Goal: Information Seeking & Learning: Find specific fact

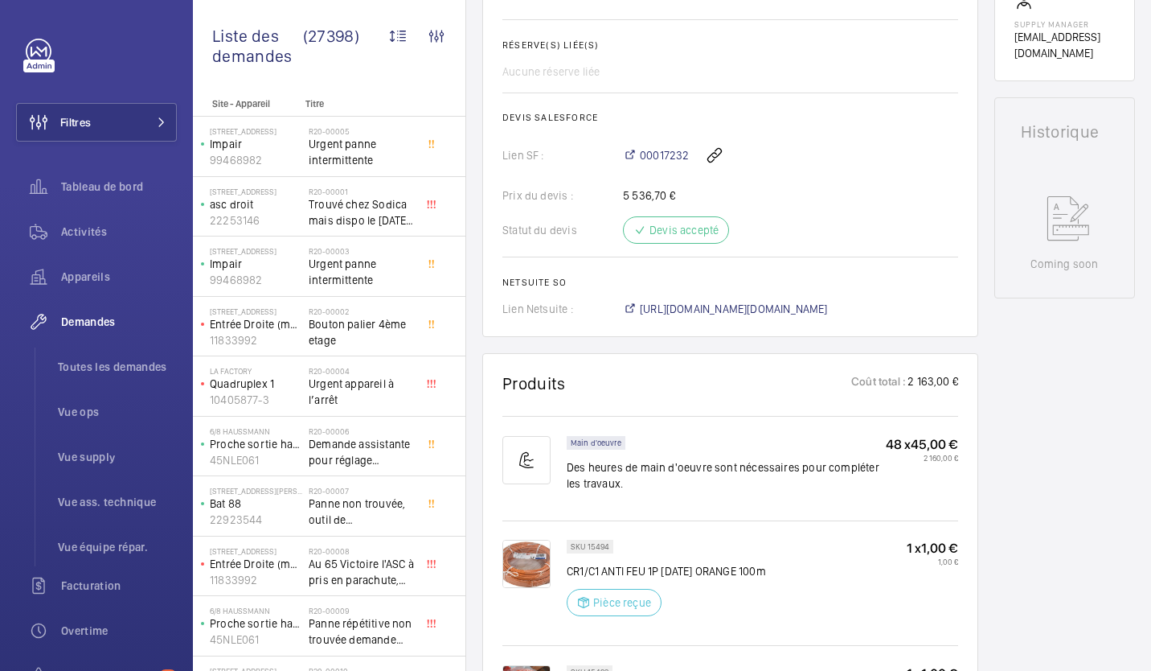
click at [789, 467] on div "Main d'oeuvre Des heures de main d'oeuvre sont nécessaires pour compléter les t…" at bounding box center [726, 468] width 319 height 65
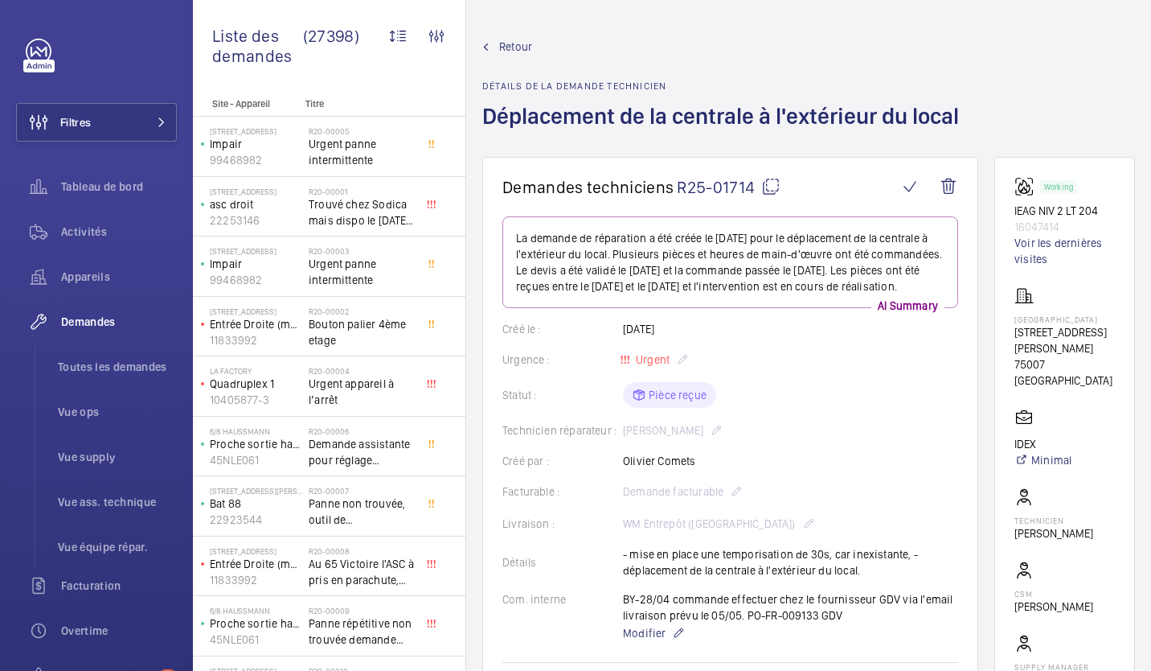
drag, startPoint x: 747, startPoint y: 259, endPoint x: 649, endPoint y: 325, distance: 118.2
click at [649, 326] on wm-front-card-body "La demande de réparation a été créée le [DATE] pour le déplacement de la centra…" at bounding box center [730, 587] width 456 height 743
drag, startPoint x: 495, startPoint y: 104, endPoint x: 708, endPoint y: 59, distance: 217.0
click at [708, 59] on div "Retour Détails de la demande technicien Déplacement de la centrale à l'extérieu…" at bounding box center [725, 98] width 486 height 118
click at [879, 329] on wm-front-card-body "La demande de réparation a été créée le [DATE] pour le déplacement de la centra…" at bounding box center [730, 587] width 456 height 743
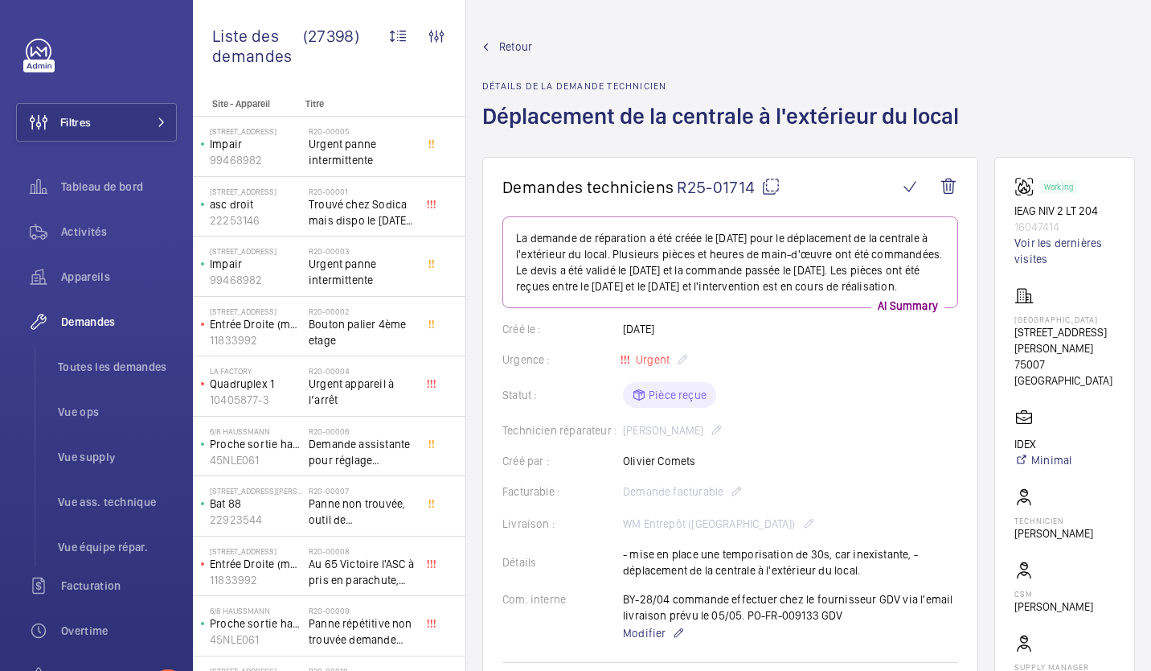
drag, startPoint x: 967, startPoint y: 113, endPoint x: 485, endPoint y: 117, distance: 482.4
click at [485, 117] on h1 "Déplacement de la centrale à l'extérieur du local" at bounding box center [725, 128] width 486 height 55
drag, startPoint x: 485, startPoint y: 117, endPoint x: 704, endPoint y: 84, distance: 221.8
click at [704, 84] on h2 "Détails de la demande technicien" at bounding box center [725, 85] width 486 height 11
drag, startPoint x: 482, startPoint y: 84, endPoint x: 958, endPoint y: 133, distance: 479.4
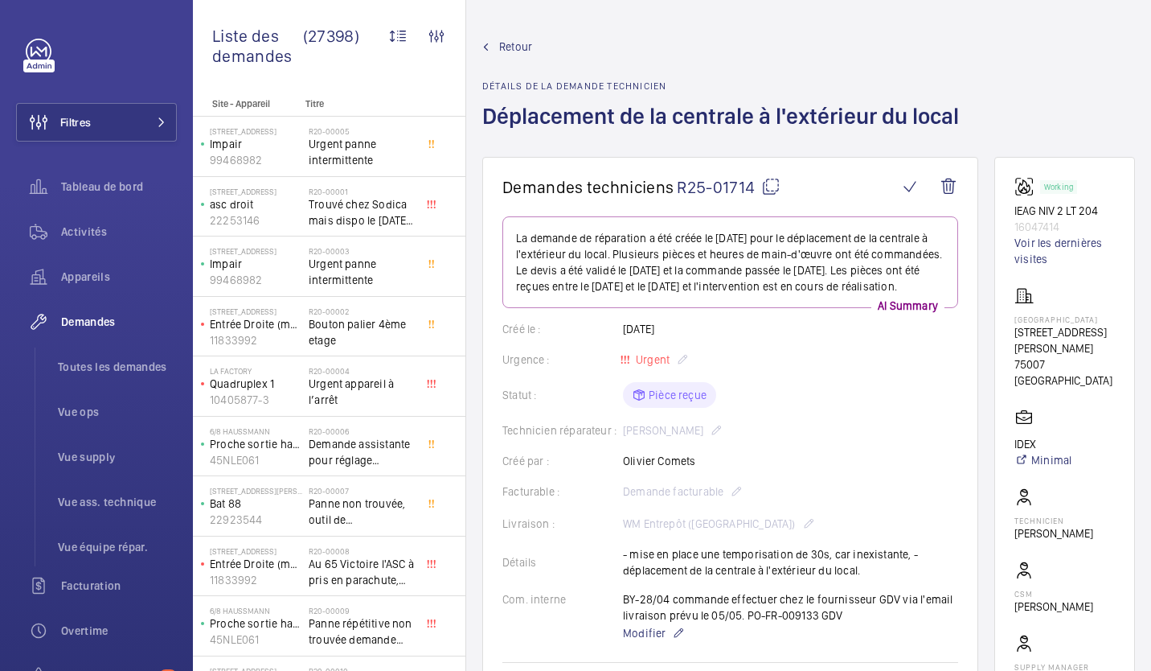
click at [958, 133] on wm-front-admin-header "Retour Détails de la demande technicien Déplacement de la centrale à l'extérieu…" at bounding box center [808, 78] width 685 height 157
click at [1003, 98] on div "Retour Détails de la demande technicien Déplacement de la centrale à l'extérieu…" at bounding box center [808, 98] width 653 height 118
drag, startPoint x: 483, startPoint y: 119, endPoint x: 964, endPoint y: 146, distance: 481.5
click at [964, 146] on h1 "Déplacement de la centrale à l'extérieur du local" at bounding box center [725, 128] width 486 height 55
click at [969, 141] on div "Retour Détails de la demande technicien Déplacement de la centrale à l'extérieu…" at bounding box center [808, 98] width 653 height 118
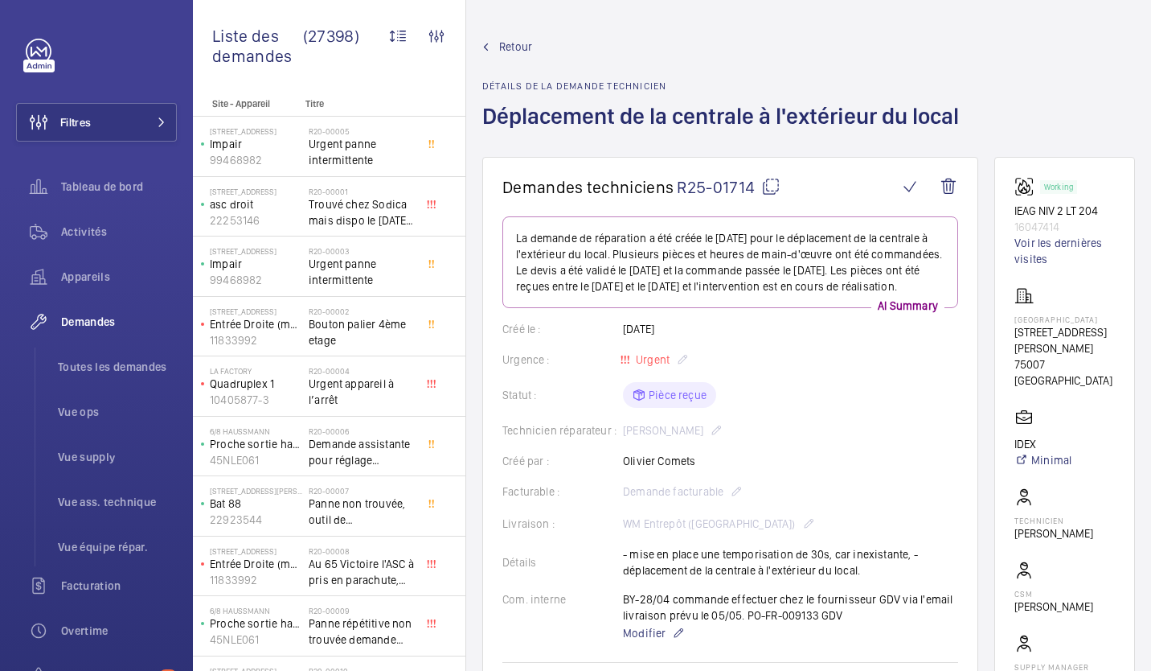
click at [1029, 124] on div "Retour Détails de la demande technicien Déplacement de la centrale à l'extérieu…" at bounding box center [808, 98] width 653 height 118
click at [994, 119] on div "Retour Détails de la demande technicien Déplacement de la centrale à l'extérieu…" at bounding box center [808, 98] width 653 height 118
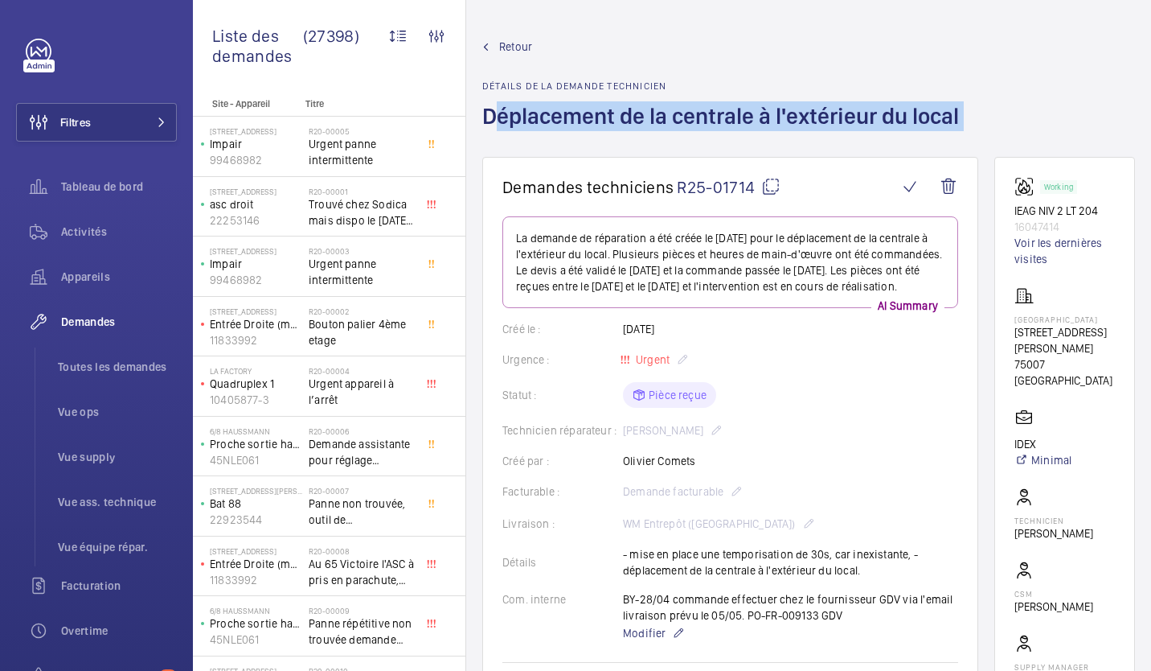
drag, startPoint x: 994, startPoint y: 119, endPoint x: 486, endPoint y: 109, distance: 507.4
click at [486, 109] on div "Retour Détails de la demande technicien Déplacement de la centrale à l'extérieu…" at bounding box center [808, 98] width 653 height 118
drag, startPoint x: 486, startPoint y: 109, endPoint x: 475, endPoint y: 116, distance: 13.0
click at [475, 116] on wm-front-admin-header "Retour Détails de la demande technicien Déplacement de la centrale à l'extérieu…" at bounding box center [808, 78] width 685 height 157
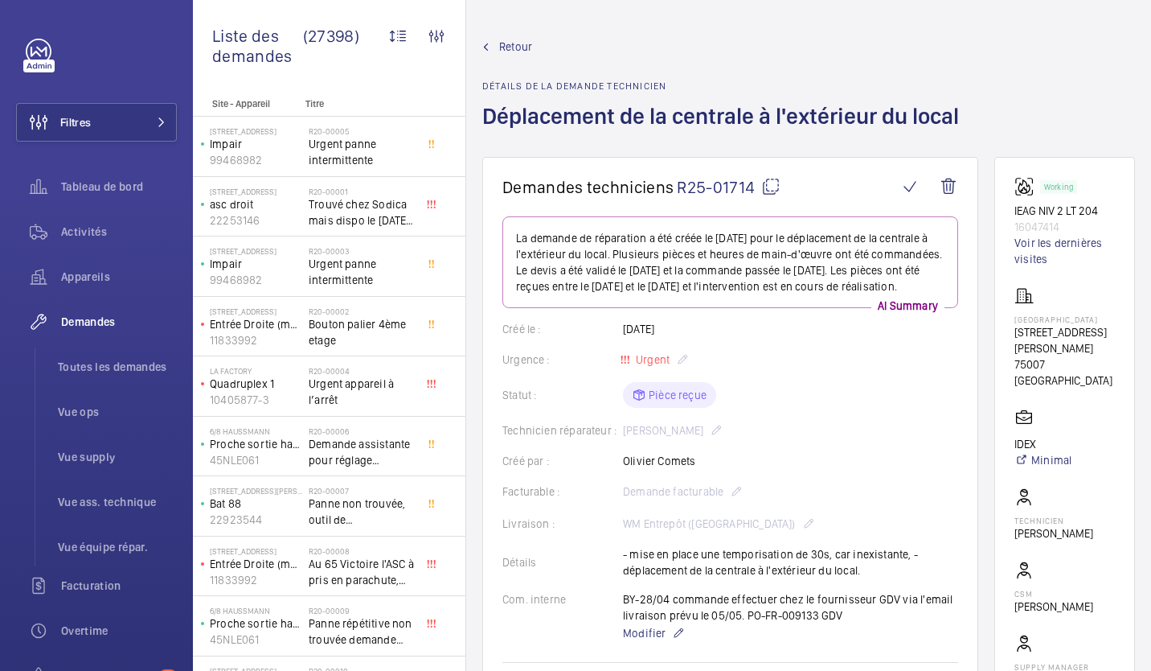
drag, startPoint x: 475, startPoint y: 116, endPoint x: 960, endPoint y: 105, distance: 484.9
click at [960, 105] on wm-front-admin-header "Retour Détails de la demande technicien Déplacement de la centrale à l'extérieu…" at bounding box center [808, 78] width 685 height 157
click at [960, 105] on h1 "Déplacement de la centrale à l'extérieur du local" at bounding box center [725, 128] width 486 height 55
click at [996, 108] on div "Retour Détails de la demande technicien Déplacement de la centrale à l'extérieu…" at bounding box center [808, 98] width 653 height 118
drag, startPoint x: 486, startPoint y: 121, endPoint x: 960, endPoint y: 132, distance: 474.5
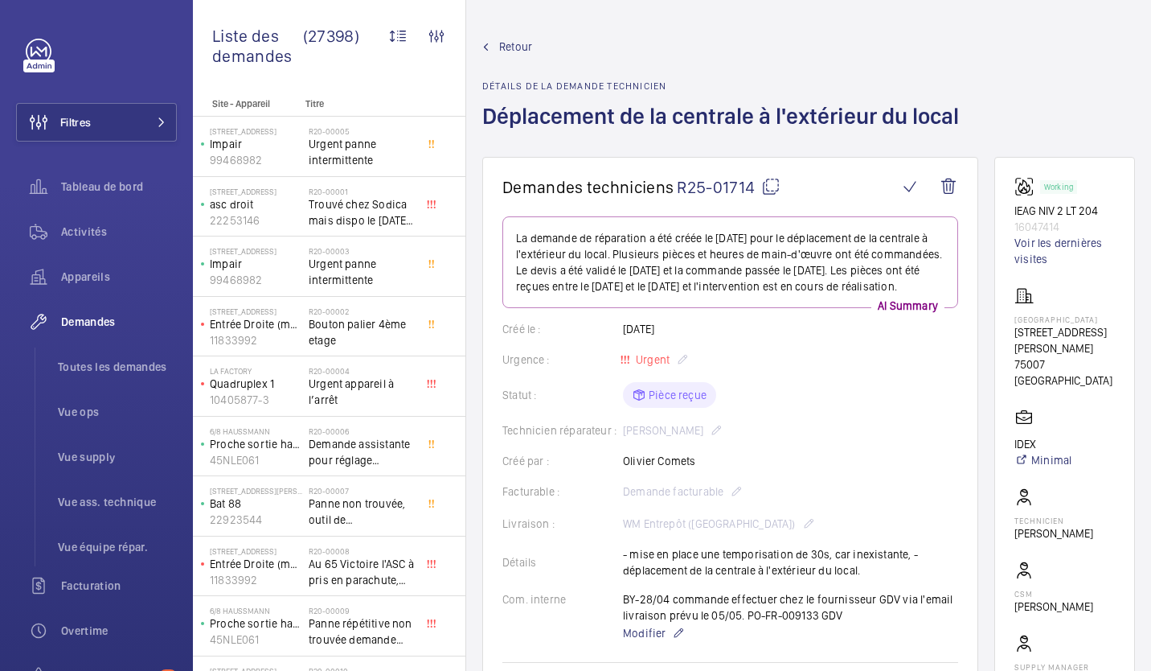
click at [960, 132] on h1 "Déplacement de la centrale à l'extérieur du local" at bounding box center [725, 128] width 486 height 55
drag, startPoint x: 960, startPoint y: 132, endPoint x: 925, endPoint y: 82, distance: 60.7
click at [925, 82] on h2 "Détails de la demande technicien" at bounding box center [725, 85] width 486 height 11
drag, startPoint x: 481, startPoint y: 113, endPoint x: 956, endPoint y: 121, distance: 475.2
click at [956, 121] on wm-front-admin-header "Retour Détails de la demande technicien Déplacement de la centrale à l'extérieu…" at bounding box center [808, 78] width 685 height 157
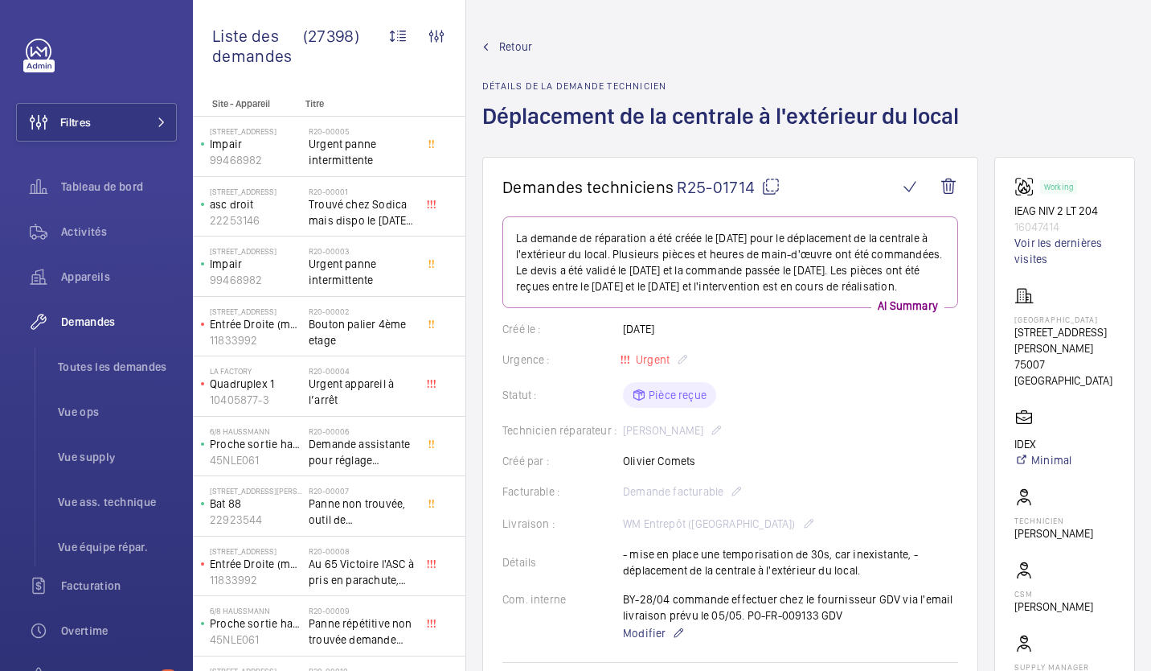
copy h1 "Déplacement de la centrale à l'extérieur du local"
click at [1011, 94] on div "Retour Détails de la demande technicien Déplacement de la centrale à l'extérieu…" at bounding box center [808, 98] width 653 height 118
